Goal: Use online tool/utility

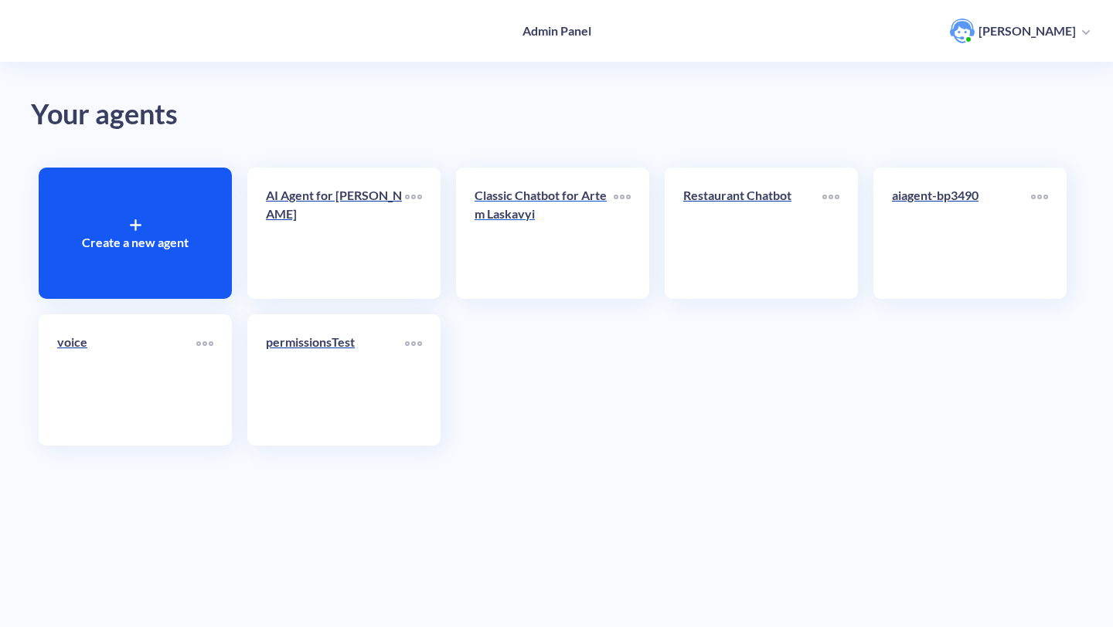
click at [519, 278] on link "Classic Chatbot for Artem Laskavyi" at bounding box center [543, 233] width 139 height 94
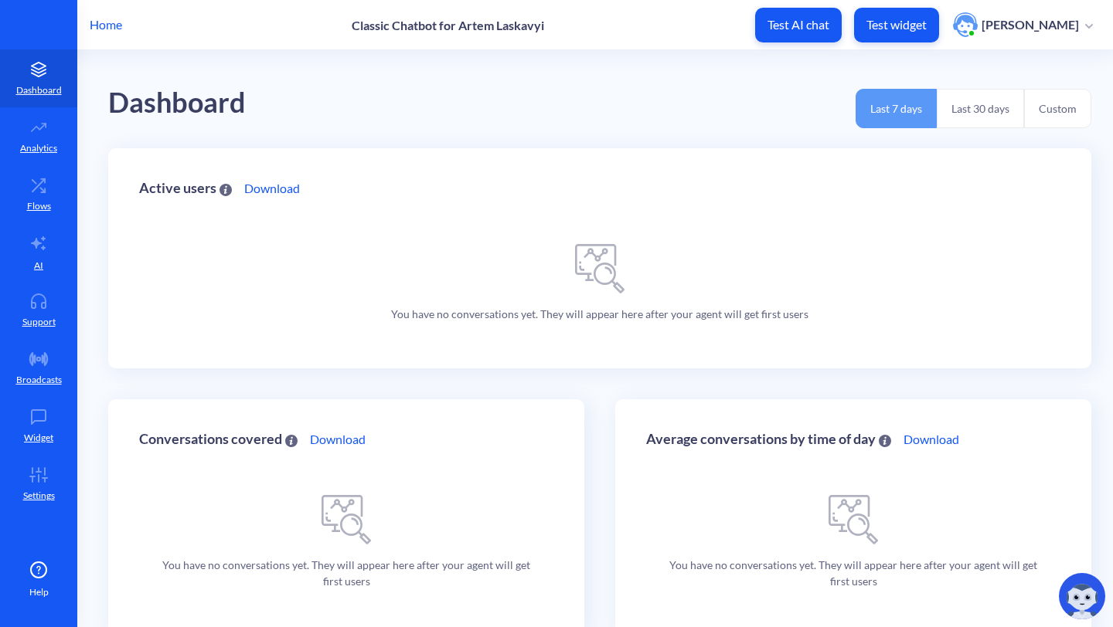
click at [895, 36] on button "Test widget" at bounding box center [896, 25] width 85 height 35
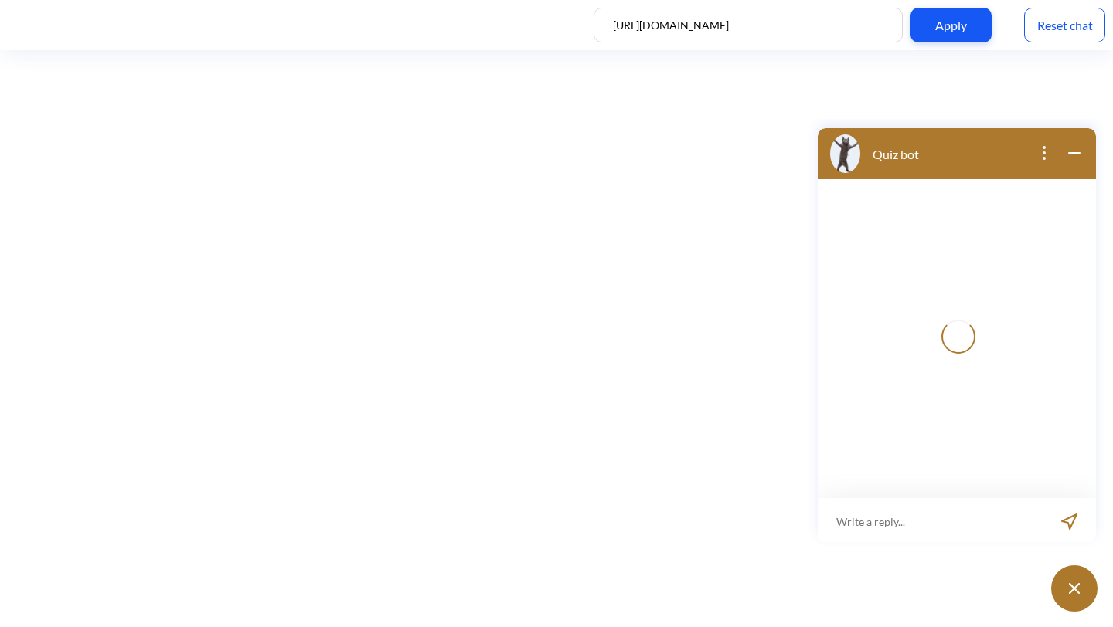
scroll to position [2, 0]
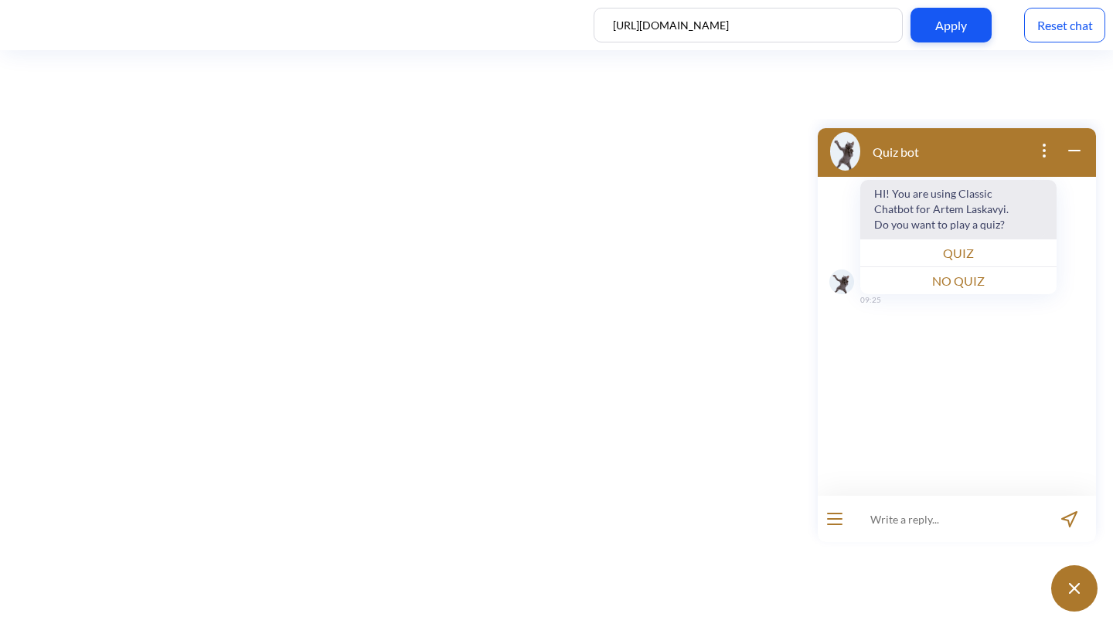
click at [1064, 24] on div "Reset chat" at bounding box center [1064, 25] width 81 height 35
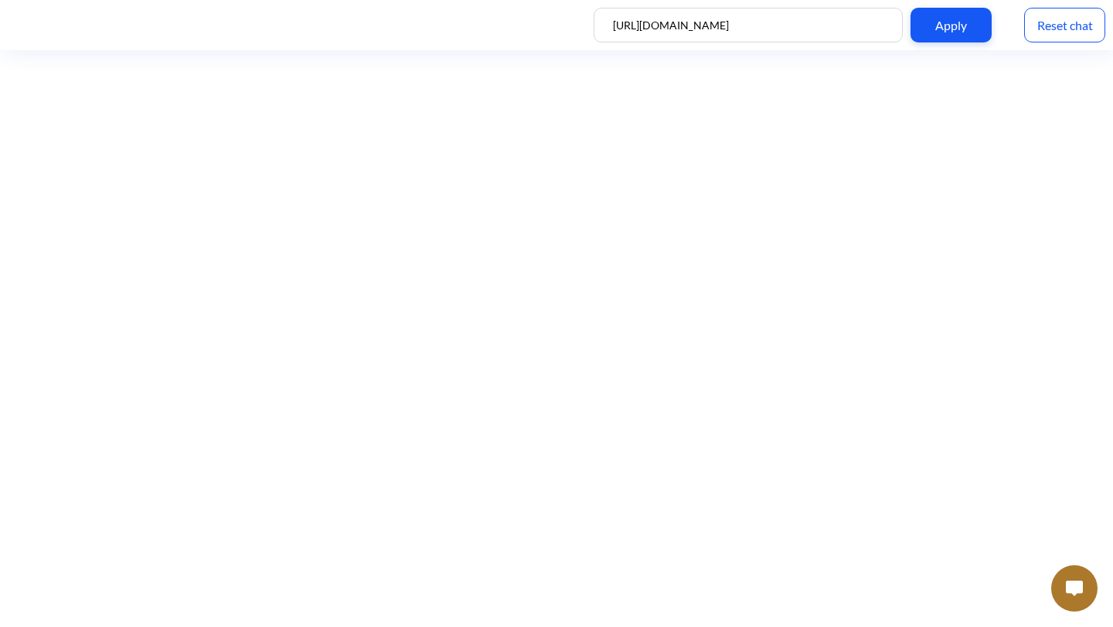
click at [1066, 594] on img at bounding box center [1073, 588] width 17 height 15
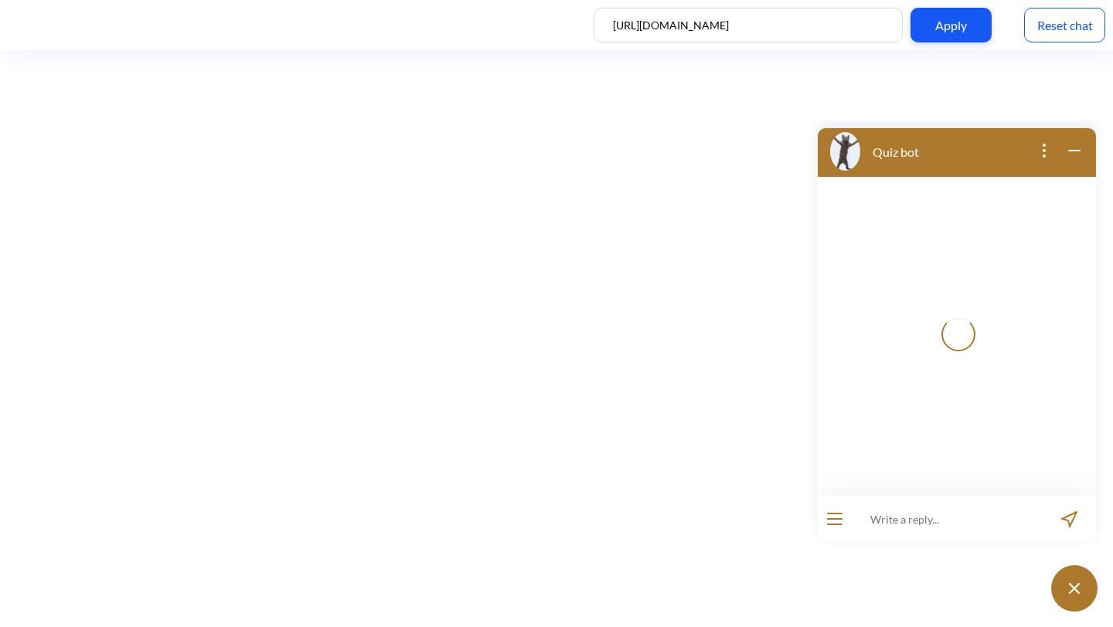
click at [1066, 593] on button at bounding box center [1074, 589] width 46 height 46
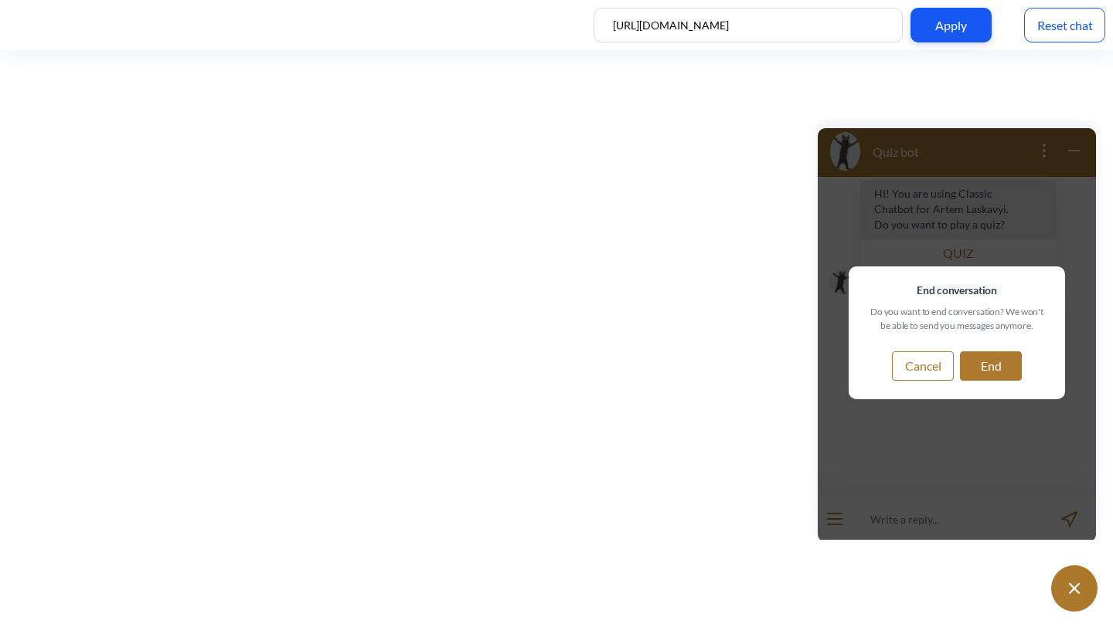
click at [981, 364] on button "End" at bounding box center [991, 366] width 62 height 29
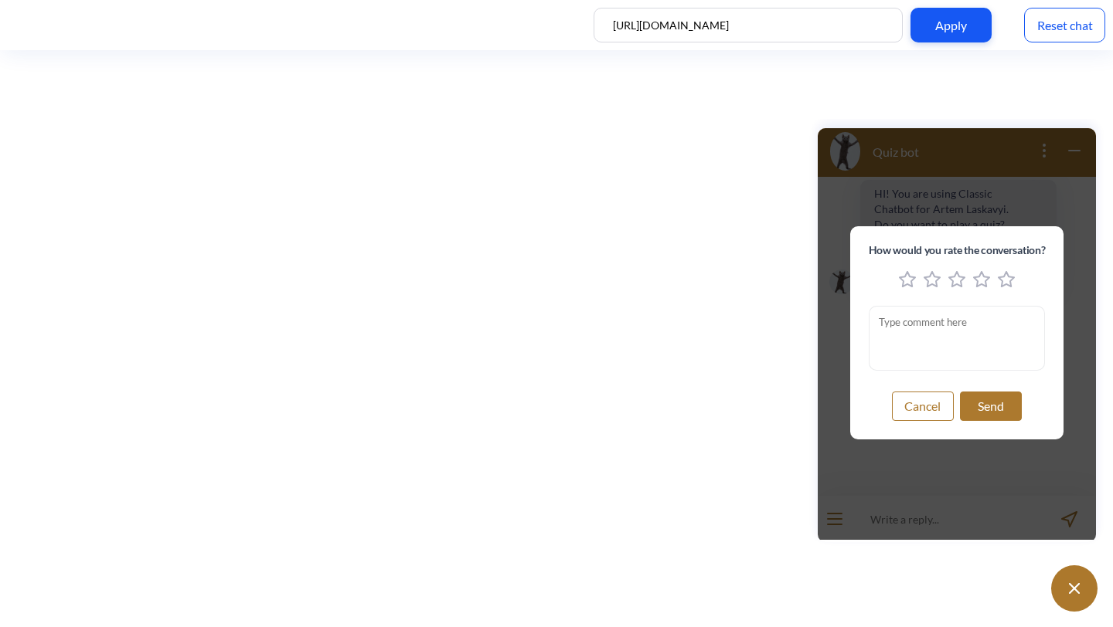
click at [1045, 17] on div "Reset chat" at bounding box center [1064, 25] width 81 height 35
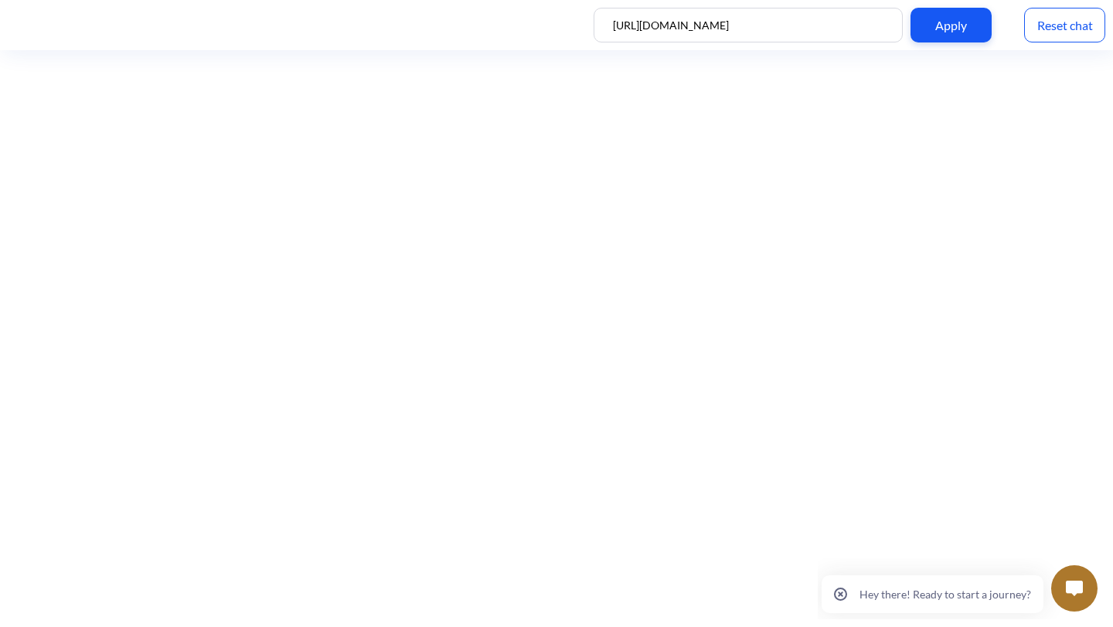
click at [892, 585] on button "Hey there! Ready to start a journey?" at bounding box center [932, 595] width 222 height 38
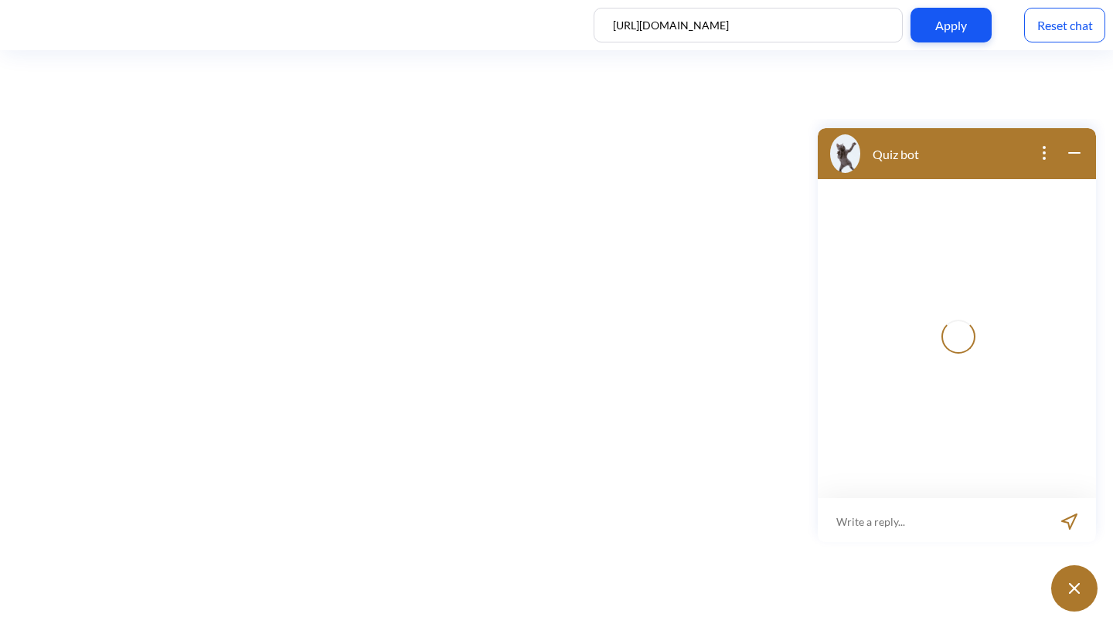
scroll to position [2, 0]
